Goal: Information Seeking & Learning: Get advice/opinions

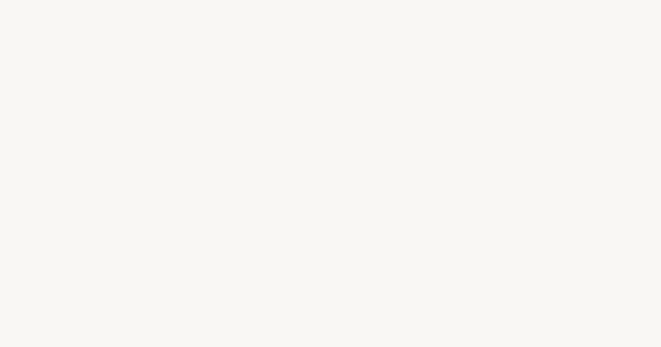
select select "DE"
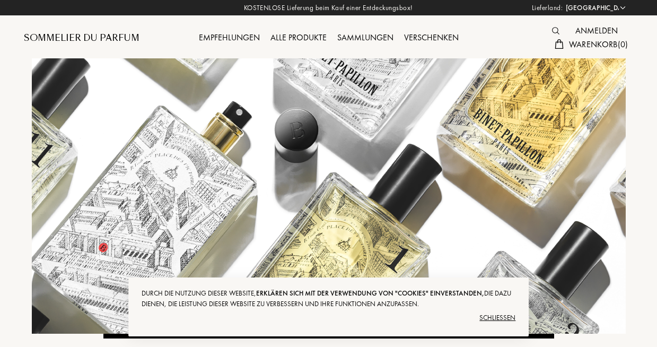
click at [503, 317] on div "Schließen" at bounding box center [329, 317] width 375 height 17
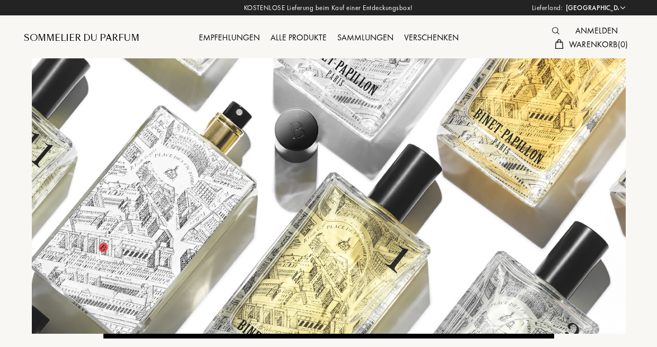
click at [222, 36] on div "Empfehlungen" at bounding box center [230, 38] width 72 height 14
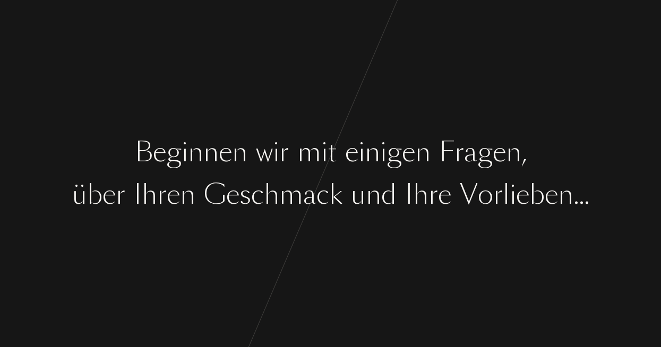
click at [225, 44] on div "B e g i n n e n w i r m i t e i n i g e n F [PERSON_NAME] , ü b e r I [PERSON_N…" at bounding box center [330, 173] width 661 height 347
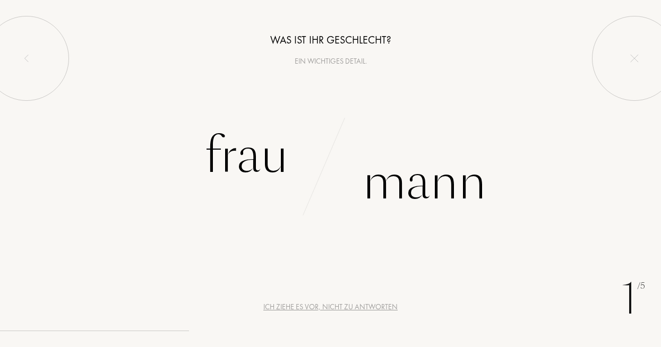
click at [224, 114] on div "Was ist Ihr Geschlecht? Ein wichtiges Detail. Frau [PERSON_NAME]" at bounding box center [330, 111] width 661 height 222
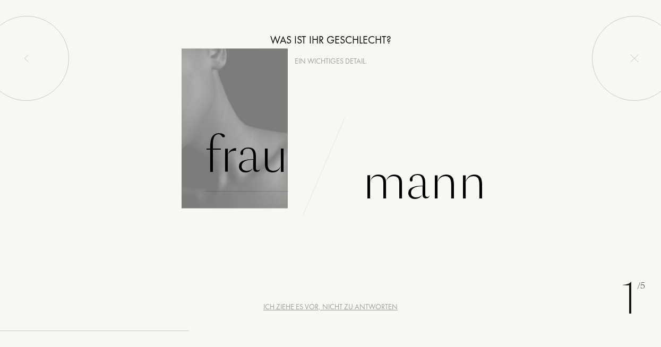
click at [229, 159] on div "Frau" at bounding box center [246, 156] width 84 height 72
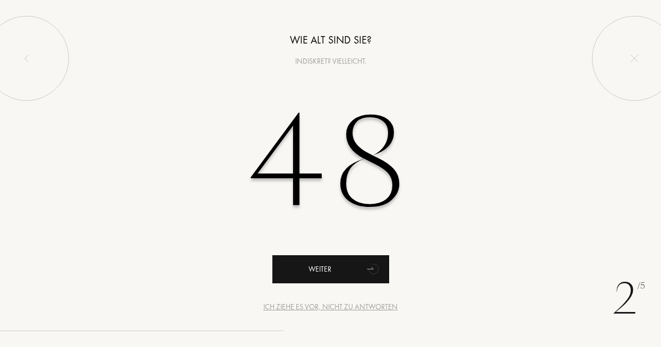
type input "48"
click at [331, 275] on div "Weiter" at bounding box center [330, 269] width 117 height 28
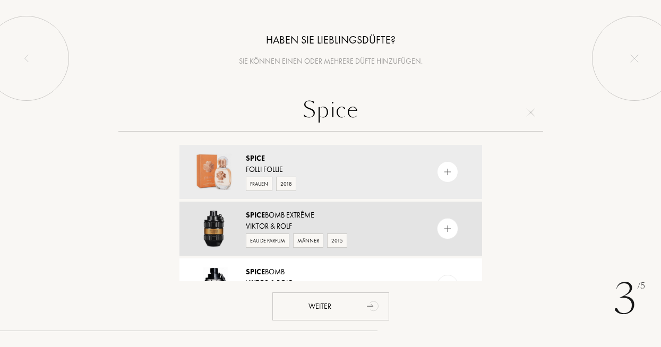
type input "Spice"
click at [384, 219] on div "Spice bomb Extrême" at bounding box center [330, 215] width 169 height 11
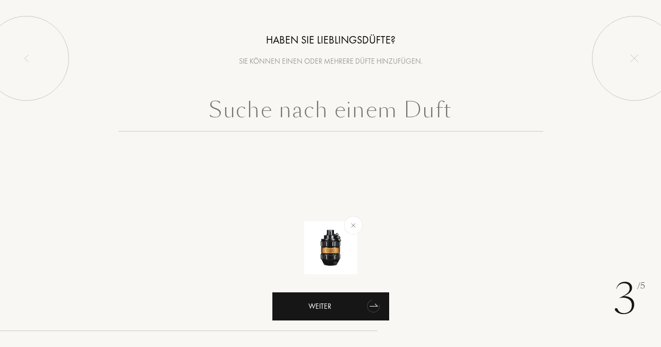
click at [335, 305] on div "Weiter" at bounding box center [330, 306] width 117 height 28
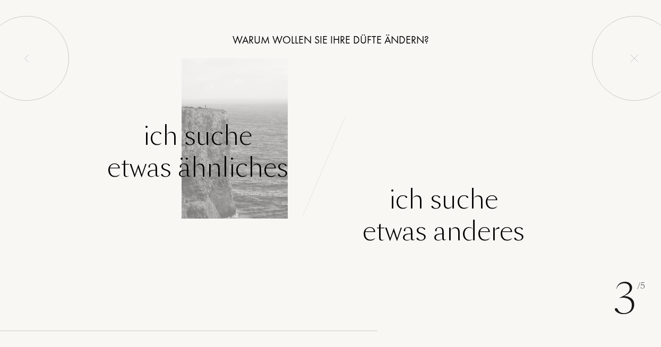
click at [172, 147] on div "Ich suche etwas ähnliches" at bounding box center [197, 152] width 181 height 64
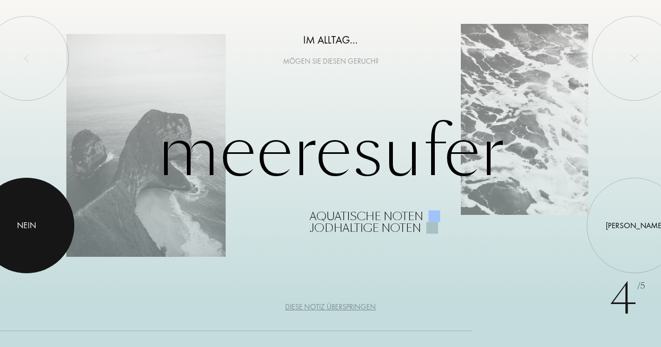
click at [47, 216] on div at bounding box center [26, 225] width 95 height 95
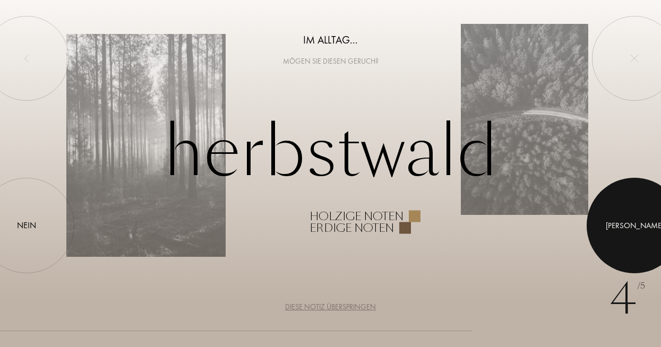
click at [624, 225] on div at bounding box center [633, 225] width 95 height 95
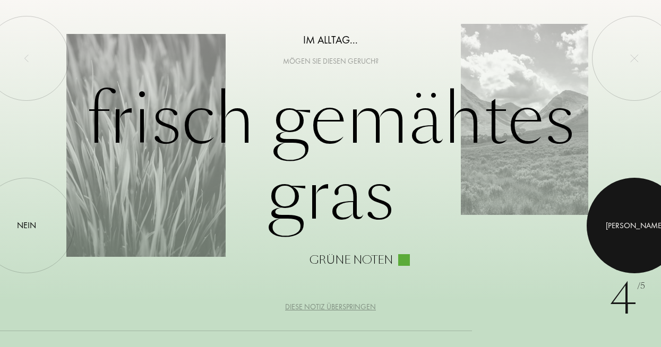
click at [623, 228] on div at bounding box center [633, 225] width 95 height 95
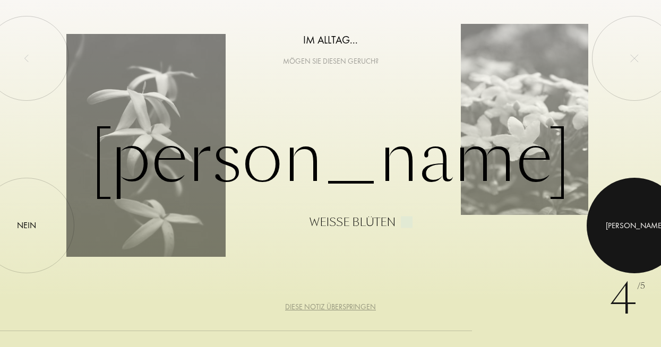
click at [623, 228] on div at bounding box center [633, 225] width 95 height 95
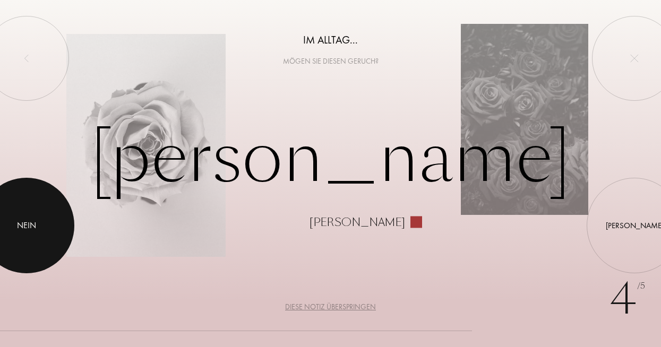
click at [20, 224] on div "Nein" at bounding box center [26, 225] width 19 height 13
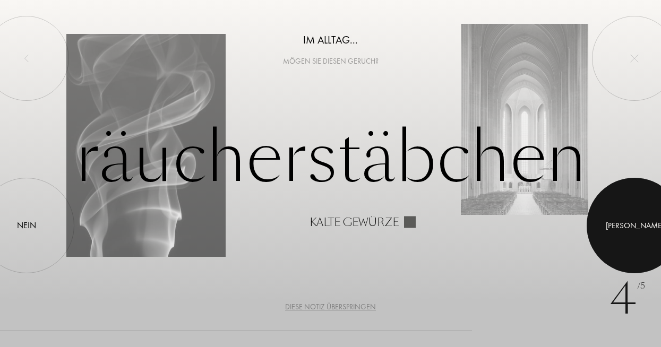
click at [629, 222] on div at bounding box center [633, 225] width 95 height 95
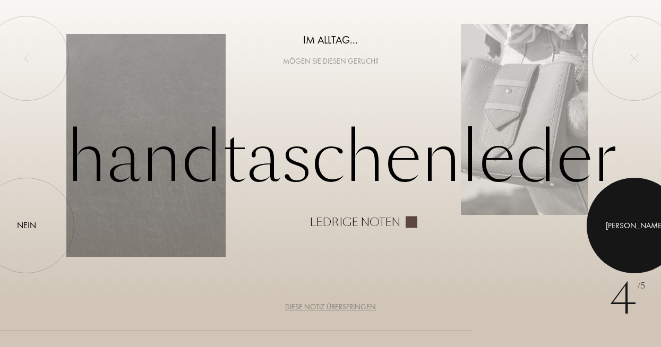
click at [629, 222] on div at bounding box center [633, 225] width 95 height 95
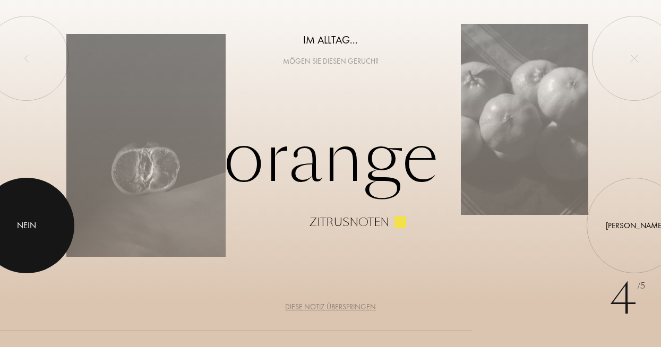
click at [25, 224] on div "Nein" at bounding box center [26, 225] width 19 height 13
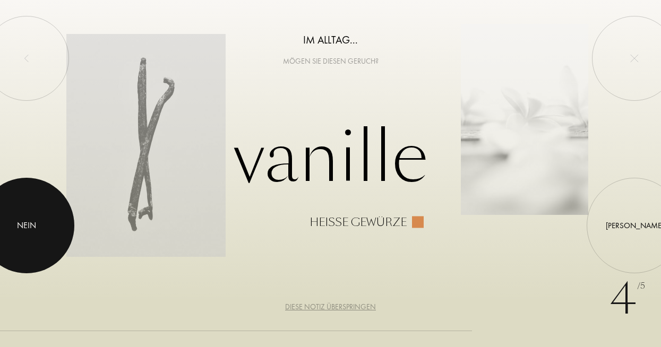
click at [21, 229] on div "Nein" at bounding box center [26, 225] width 19 height 13
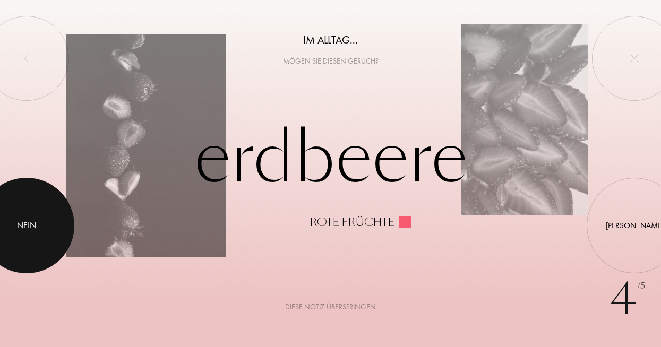
click at [20, 229] on div "Nein" at bounding box center [26, 225] width 19 height 13
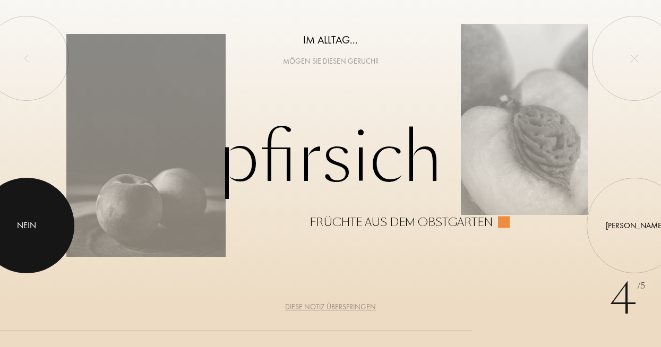
click at [19, 228] on div "Nein" at bounding box center [26, 225] width 19 height 13
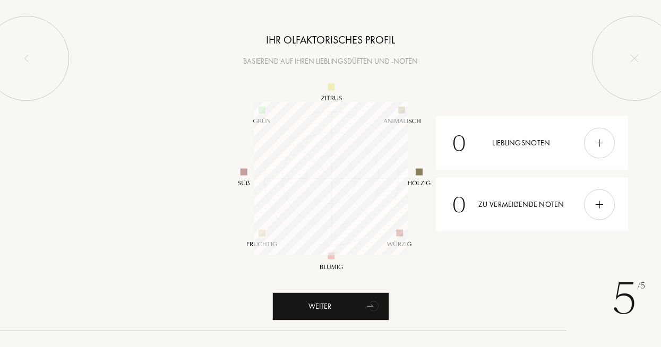
scroll to position [154, 154]
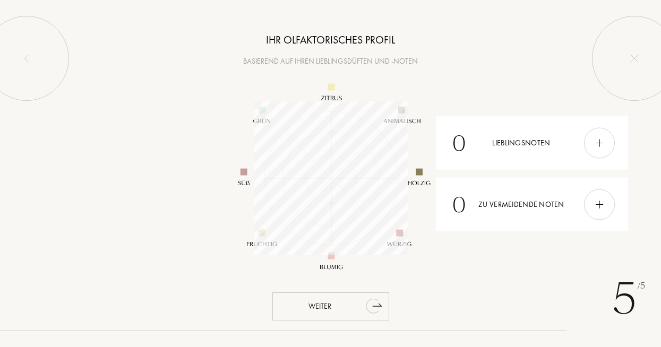
click at [318, 305] on div "Weiter" at bounding box center [330, 306] width 117 height 28
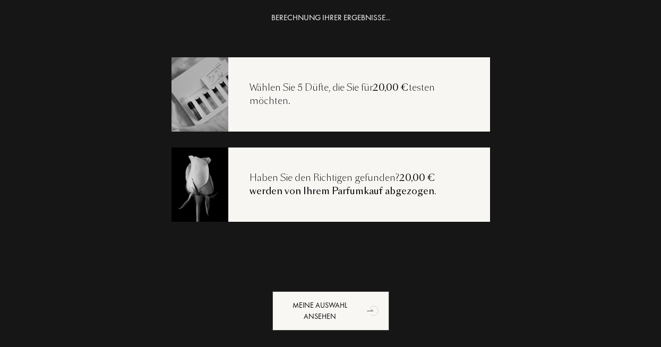
scroll to position [21, 0]
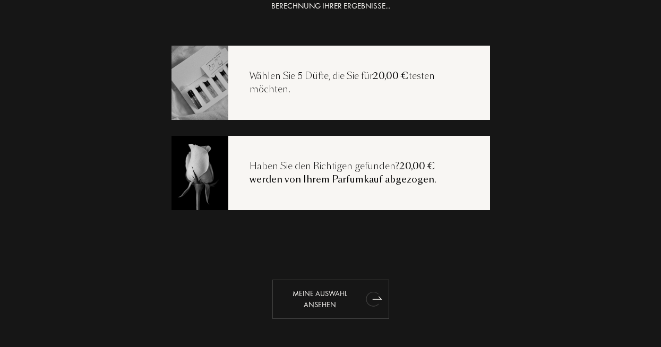
click at [328, 298] on div "Meine Auswahl ansehen" at bounding box center [330, 299] width 117 height 39
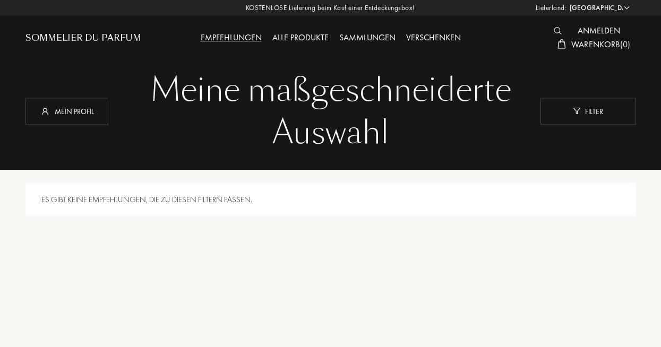
select select "DE"
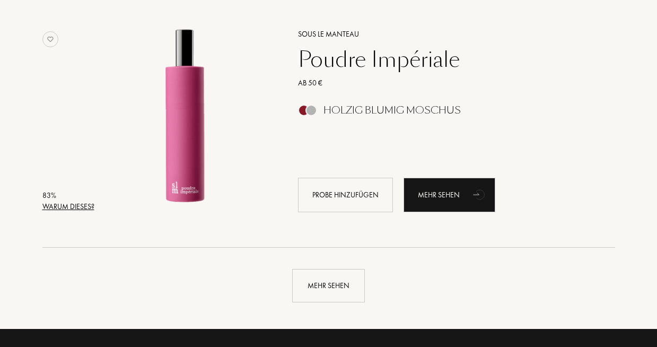
scroll to position [2468, 0]
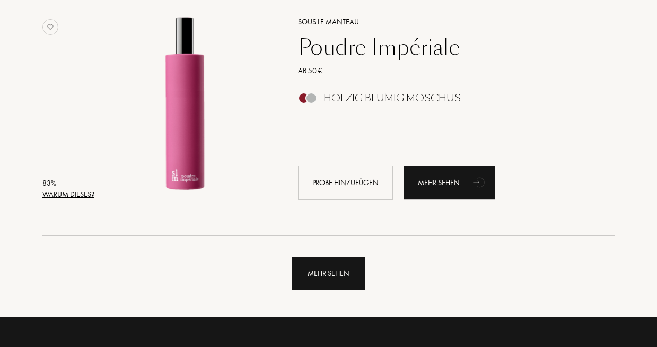
click at [331, 281] on div "Mehr sehen" at bounding box center [328, 273] width 73 height 33
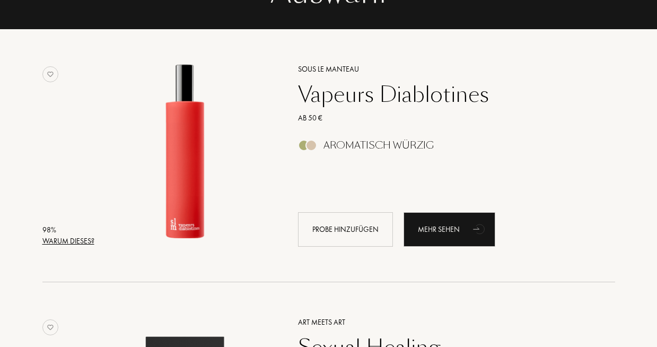
scroll to position [143, 0]
